Goal: Task Accomplishment & Management: Use online tool/utility

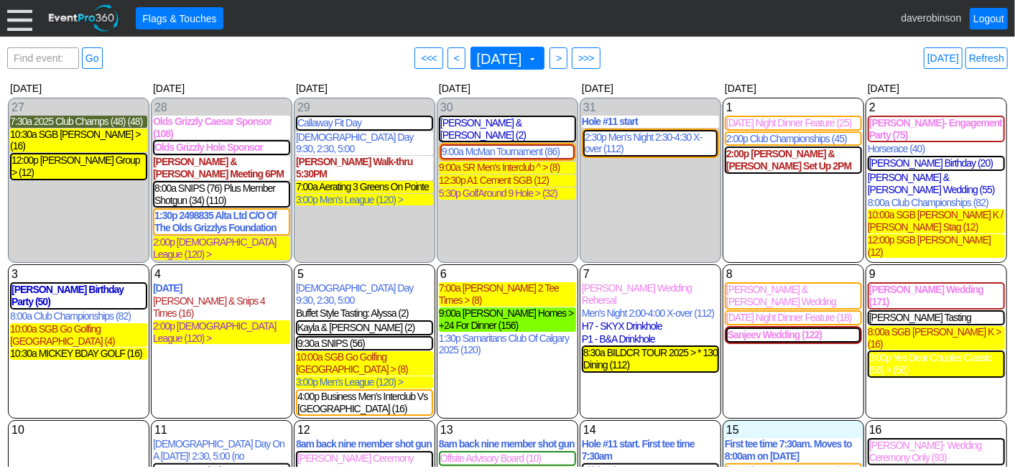
scroll to position [80, 0]
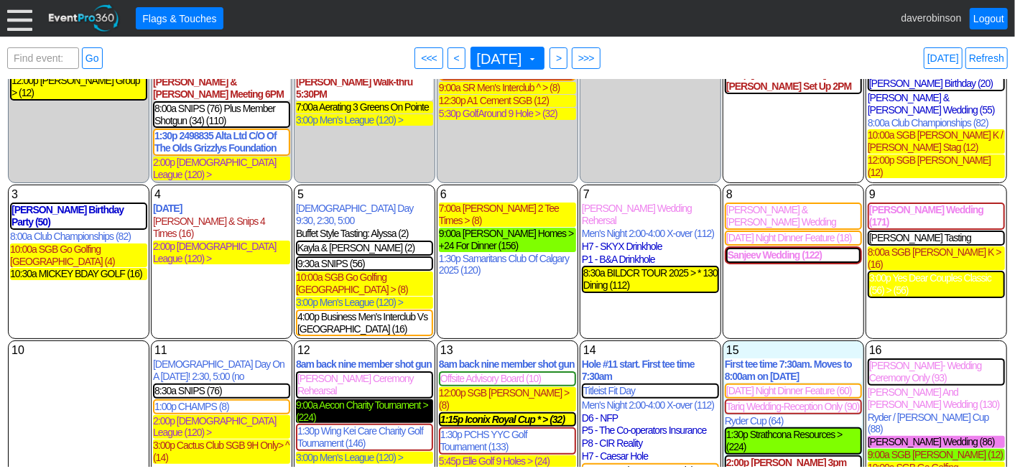
click at [372, 399] on div "9:00a Aecon Charity Tournament > (224)" at bounding box center [364, 411] width 137 height 24
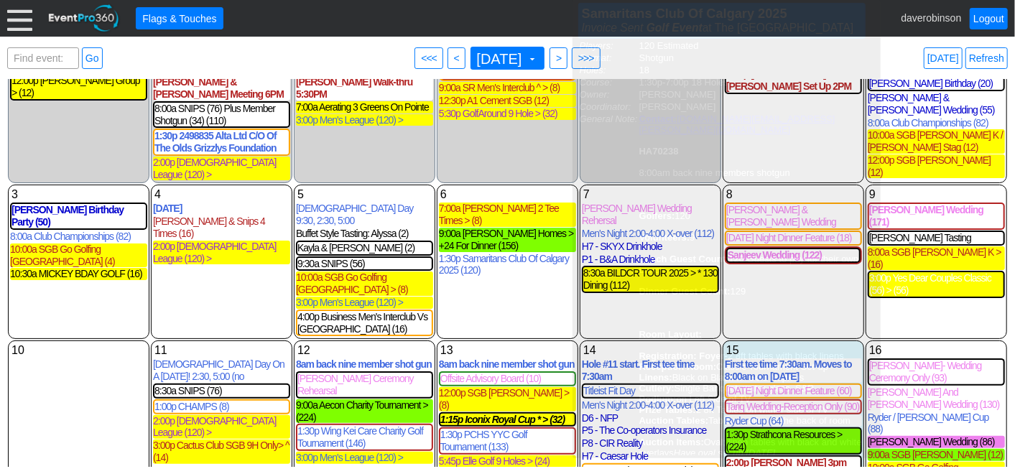
click at [488, 126] on div "30 [DATE] [PERSON_NAME] & [PERSON_NAME] (2) [PERSON_NAME] & [PERSON_NAME] Tasti…" at bounding box center [507, 101] width 141 height 166
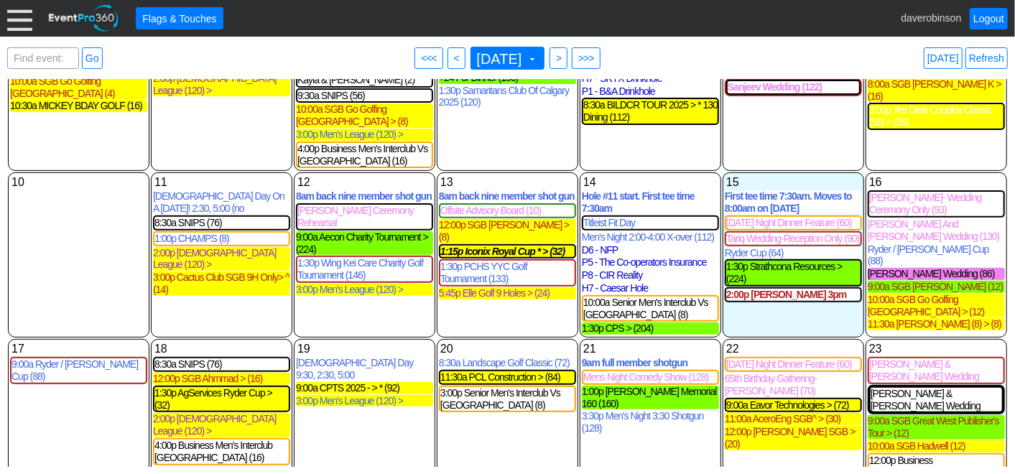
scroll to position [319, 0]
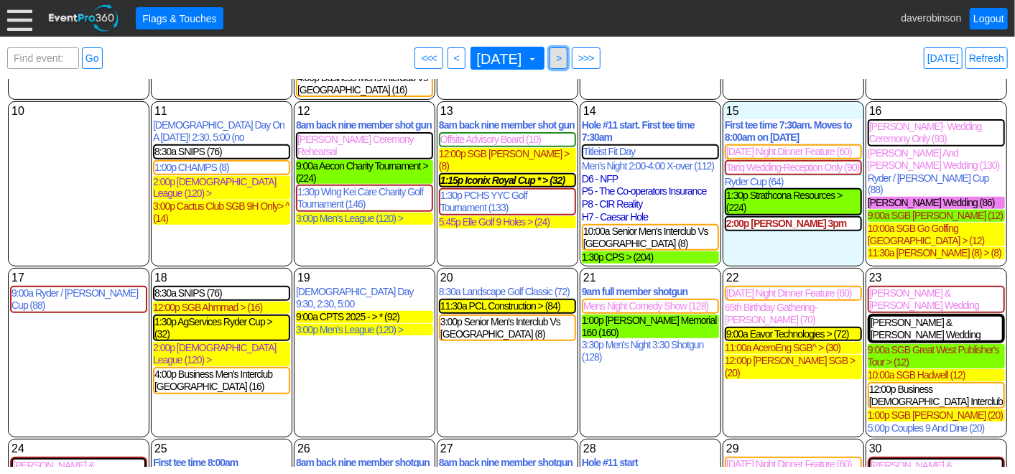
click at [564, 59] on span ">" at bounding box center [558, 58] width 11 height 14
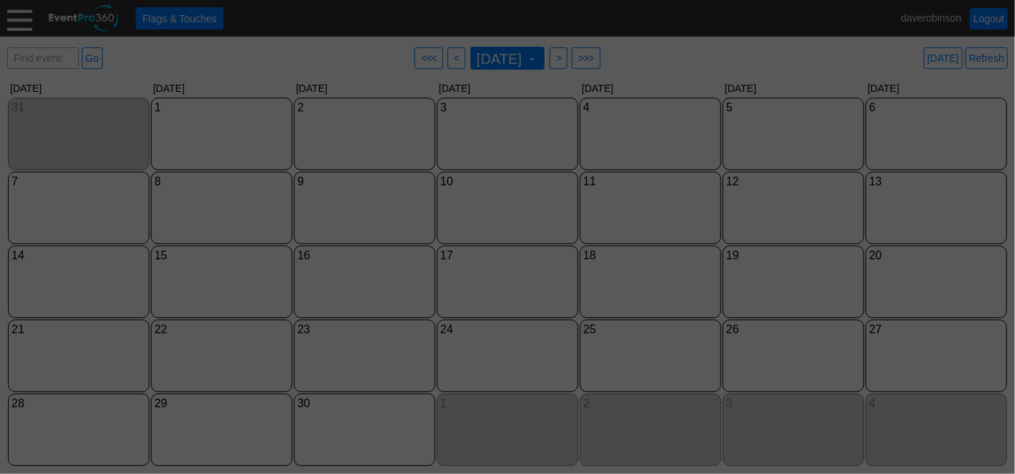
scroll to position [0, 0]
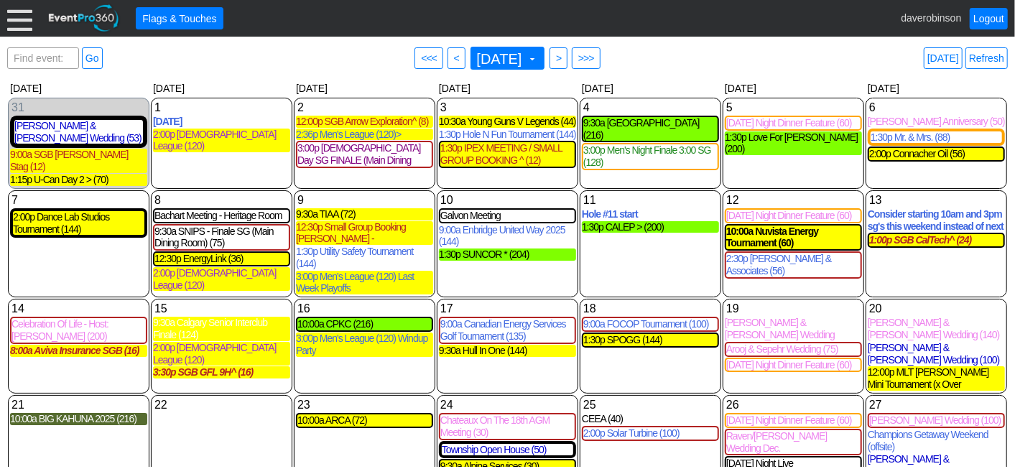
click at [4, 22] on div "● Flags & Touches daverobinson Logout" at bounding box center [507, 18] width 1015 height 37
click at [14, 20] on div at bounding box center [19, 18] width 25 height 25
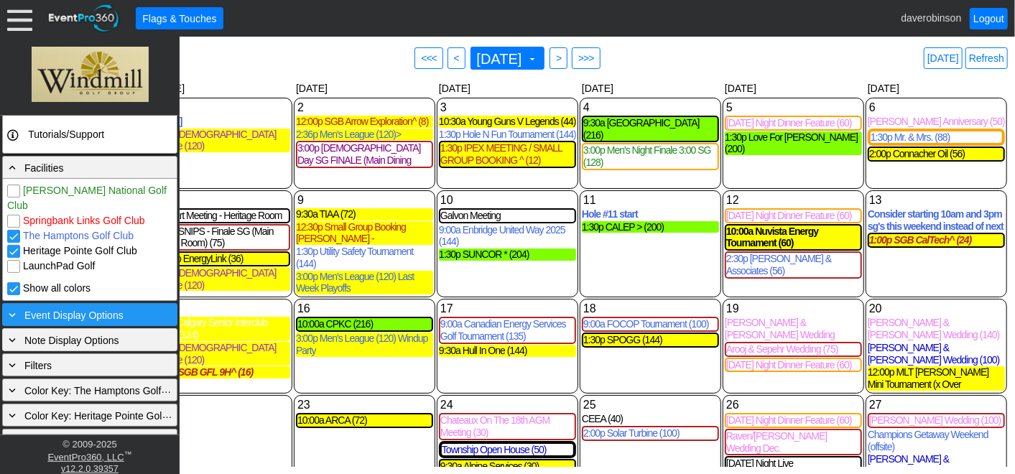
scroll to position [322, 0]
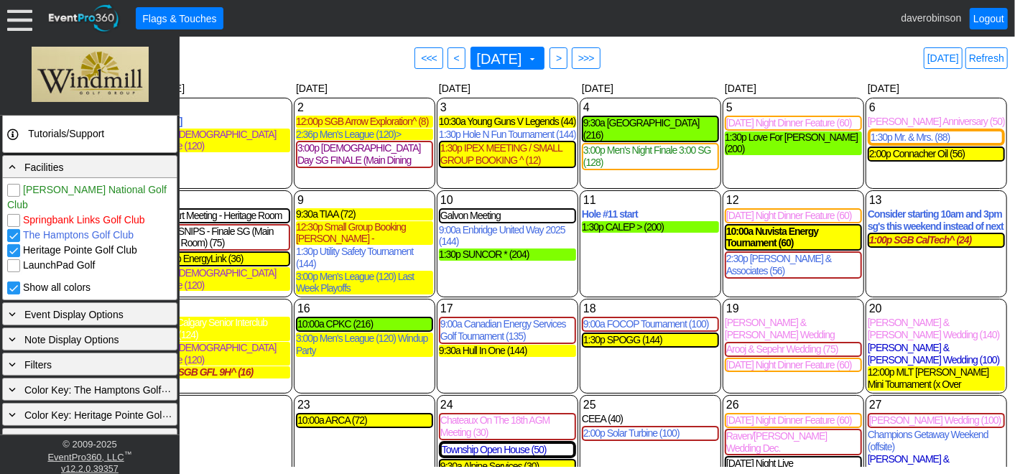
click at [18, 230] on input "The Hamptons Golf Club" at bounding box center [15, 237] width 14 height 14
checkbox input "false"
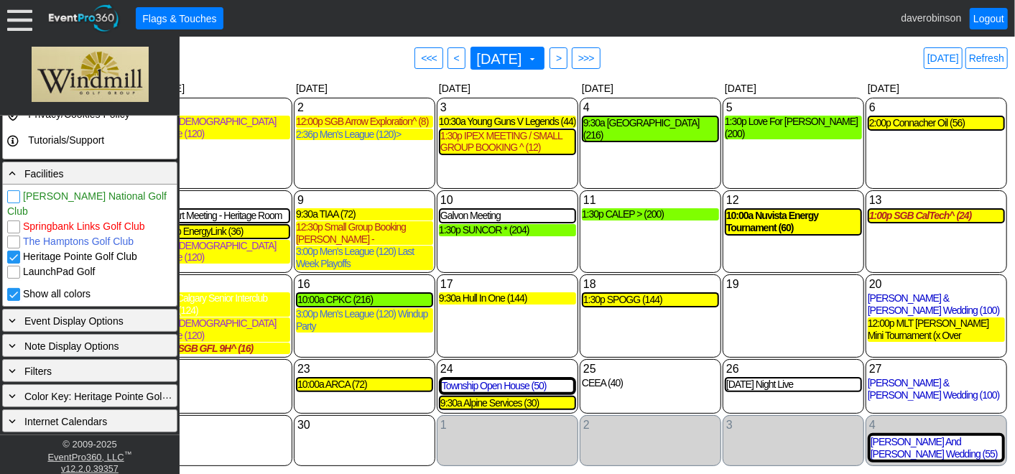
scroll to position [297, 0]
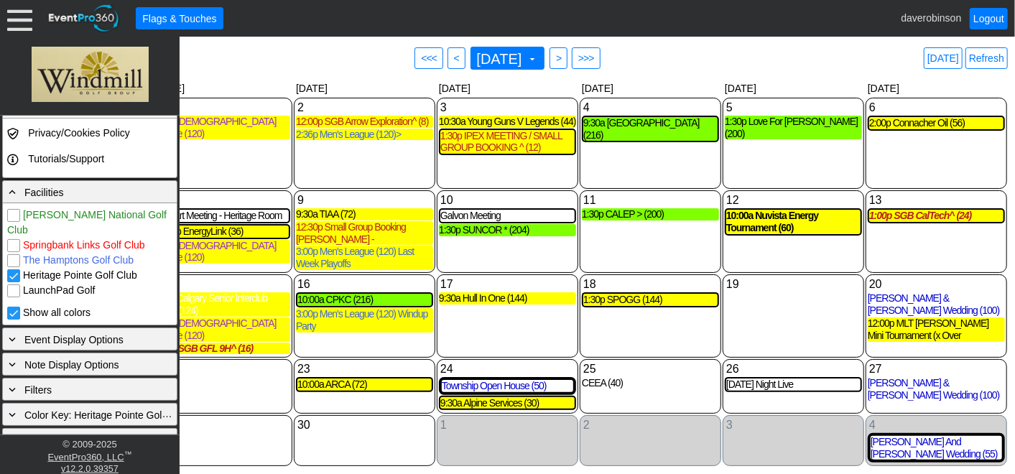
click at [342, 158] on div "2 [DATE] 12:00p SGB Arrow Exploration^ (8) SGB Arrow Exploration^ Booked Golf E…" at bounding box center [364, 143] width 141 height 91
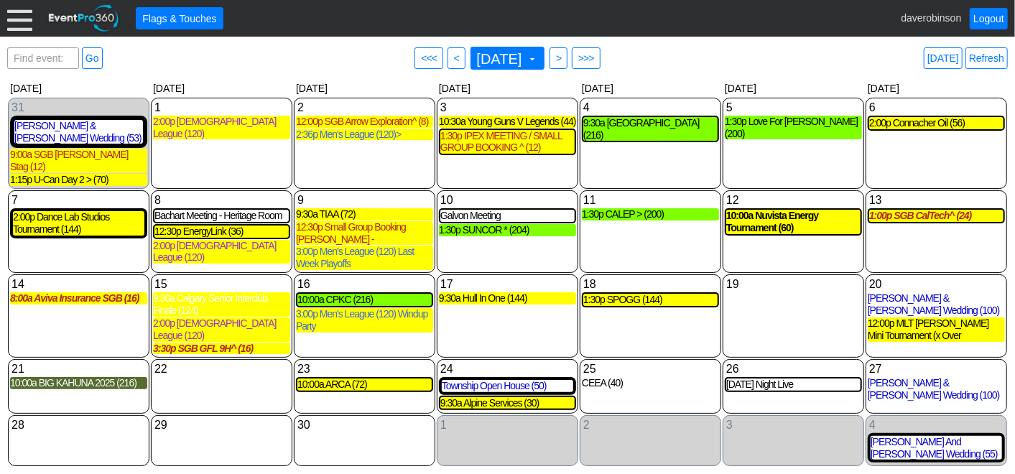
click at [510, 235] on div "10 [DATE] Galvon Meeting Galvon Meeting Lead Catering at [GEOGRAPHIC_DATA] Type…" at bounding box center [507, 231] width 141 height 83
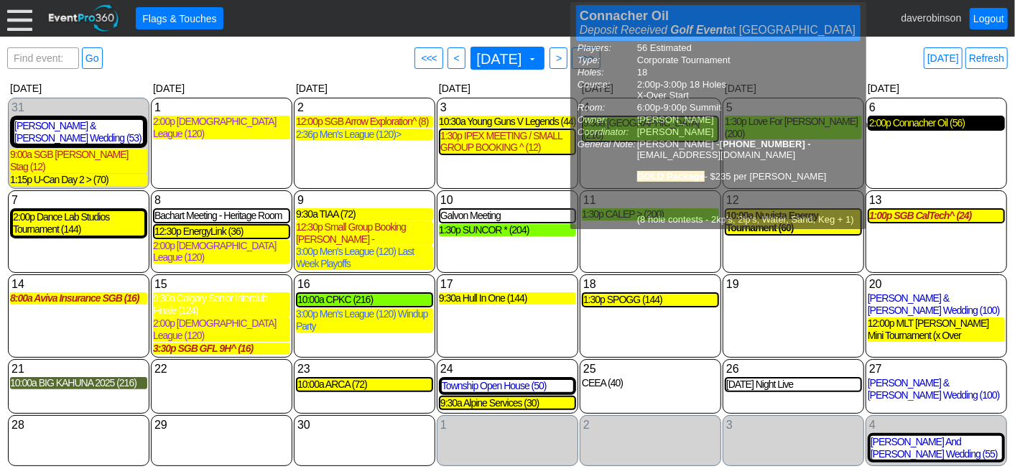
click at [898, 125] on div "2:00p Connacher Oil (56)" at bounding box center [936, 123] width 134 height 12
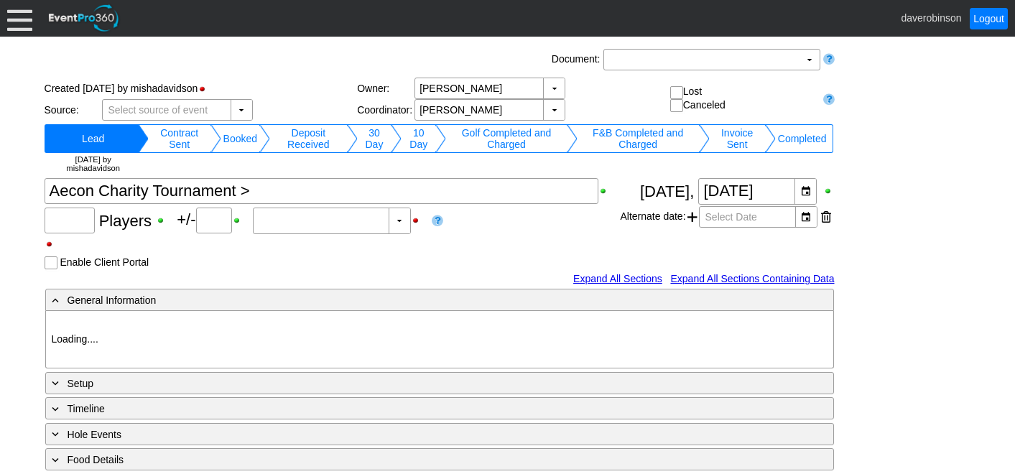
type input "Heritage Pointe Golf Club"
type input "Corporate Tournament"
type input "Scramble"
type input "Shotgun"
type input "Black"
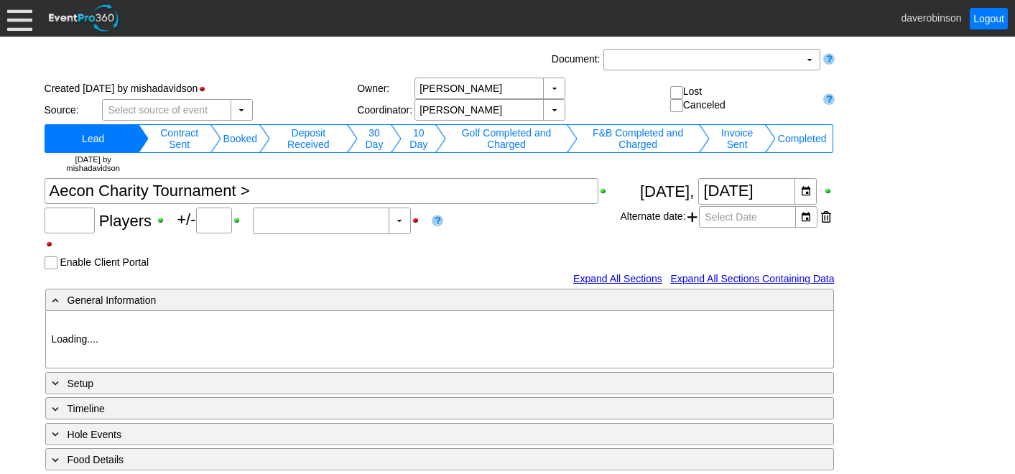
type input "Red"
type input "1082788"
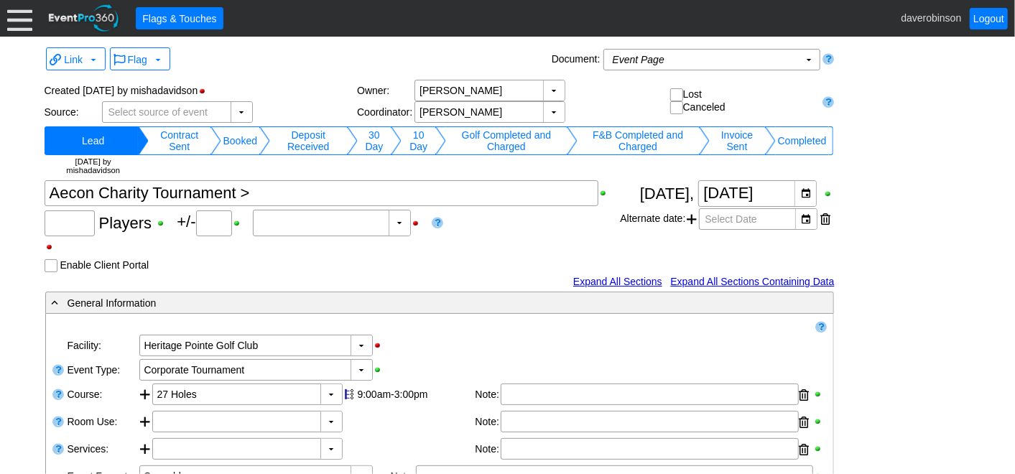
type input "224"
type input "0"
type input "Estimated"
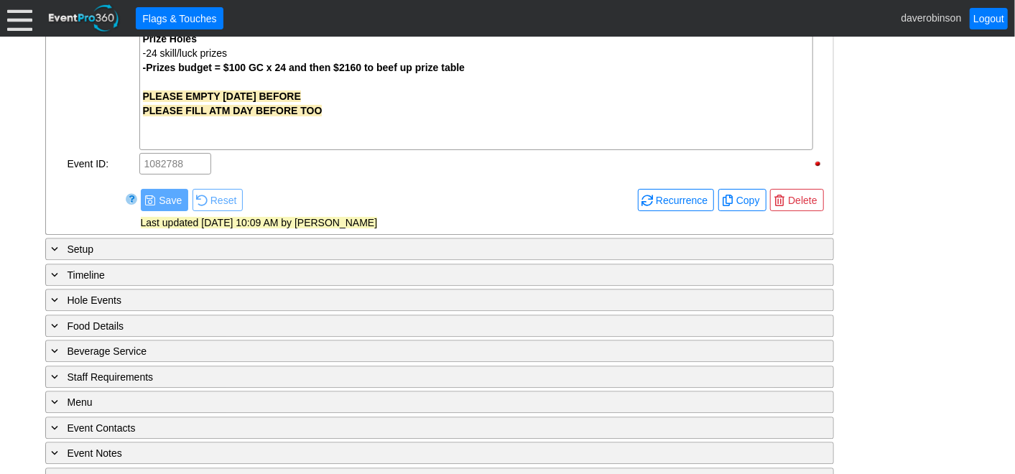
scroll to position [1951, 0]
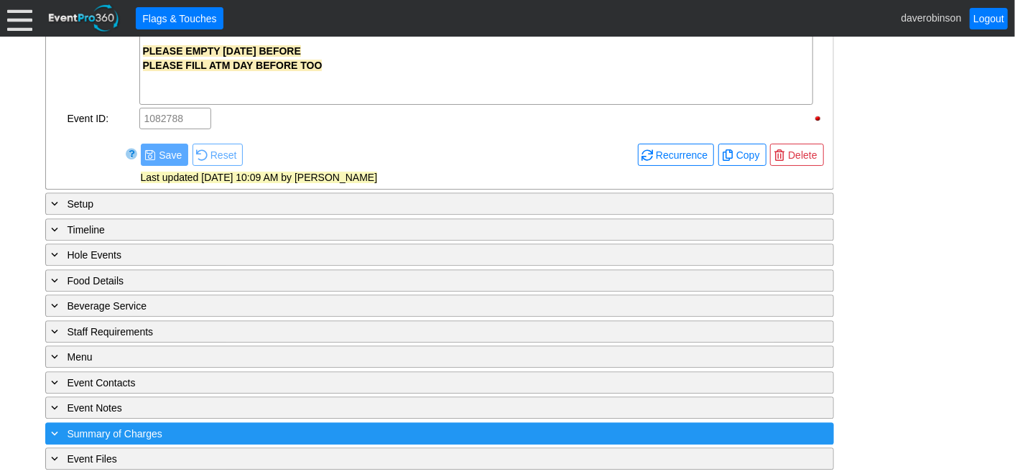
click at [97, 428] on span "Summary of Charges" at bounding box center [115, 433] width 95 height 11
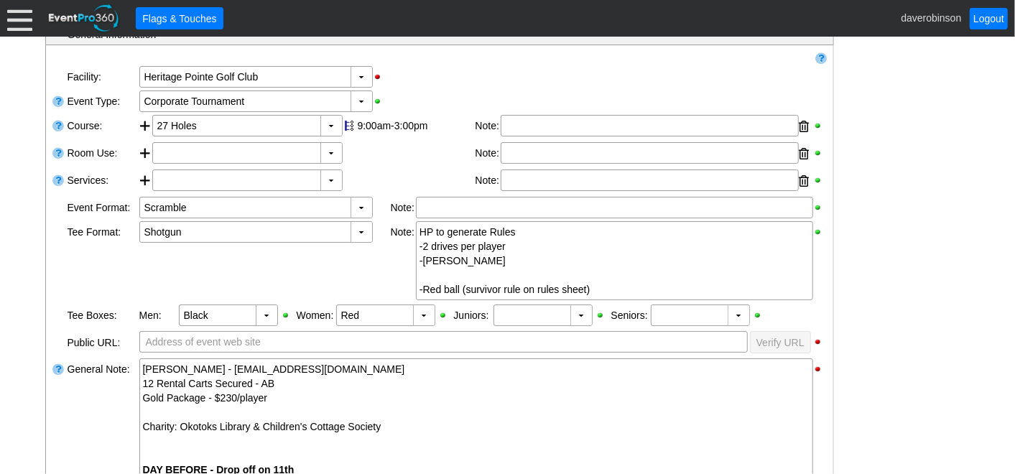
scroll to position [0, 0]
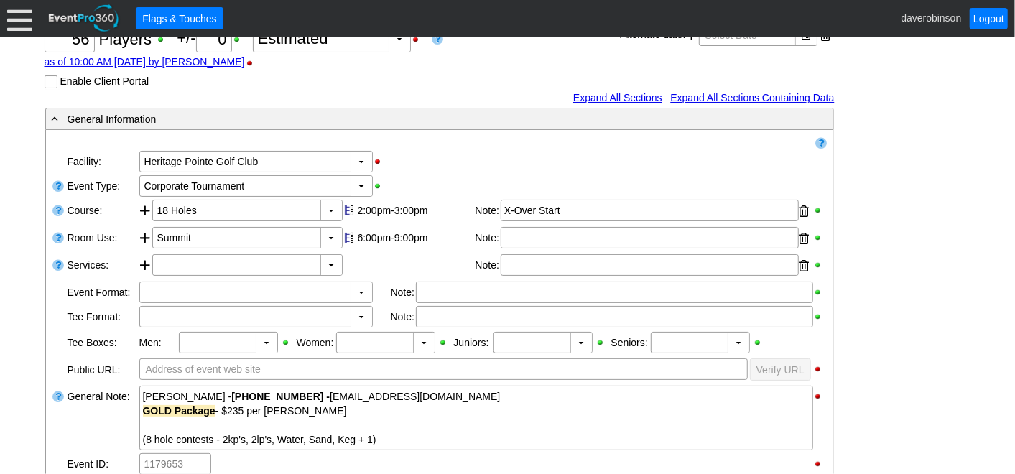
scroll to position [80, 0]
